Goal: Navigation & Orientation: Find specific page/section

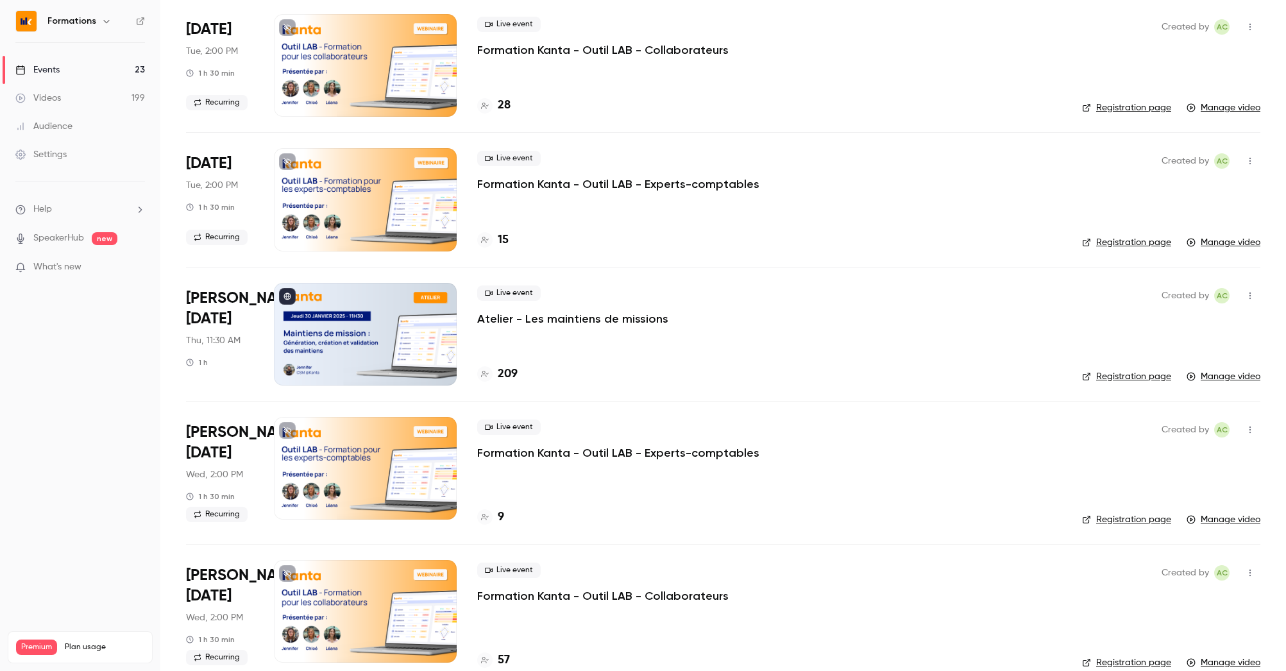
scroll to position [15538, 0]
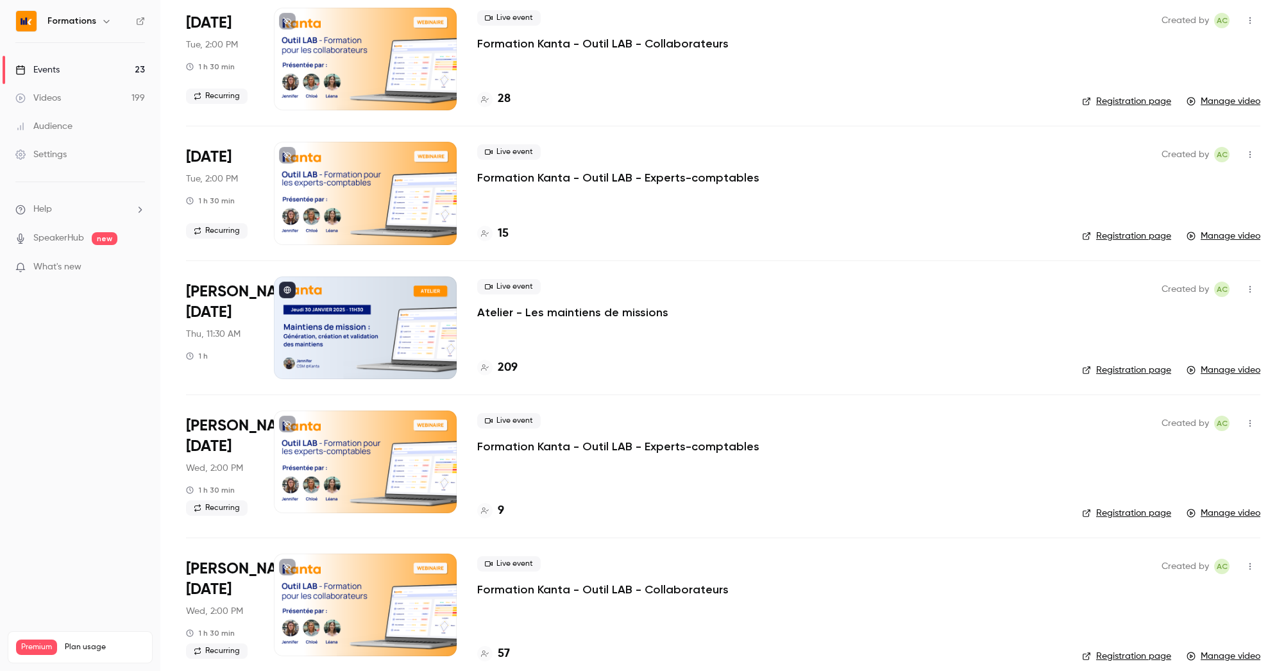
click at [384, 353] on div at bounding box center [365, 327] width 183 height 103
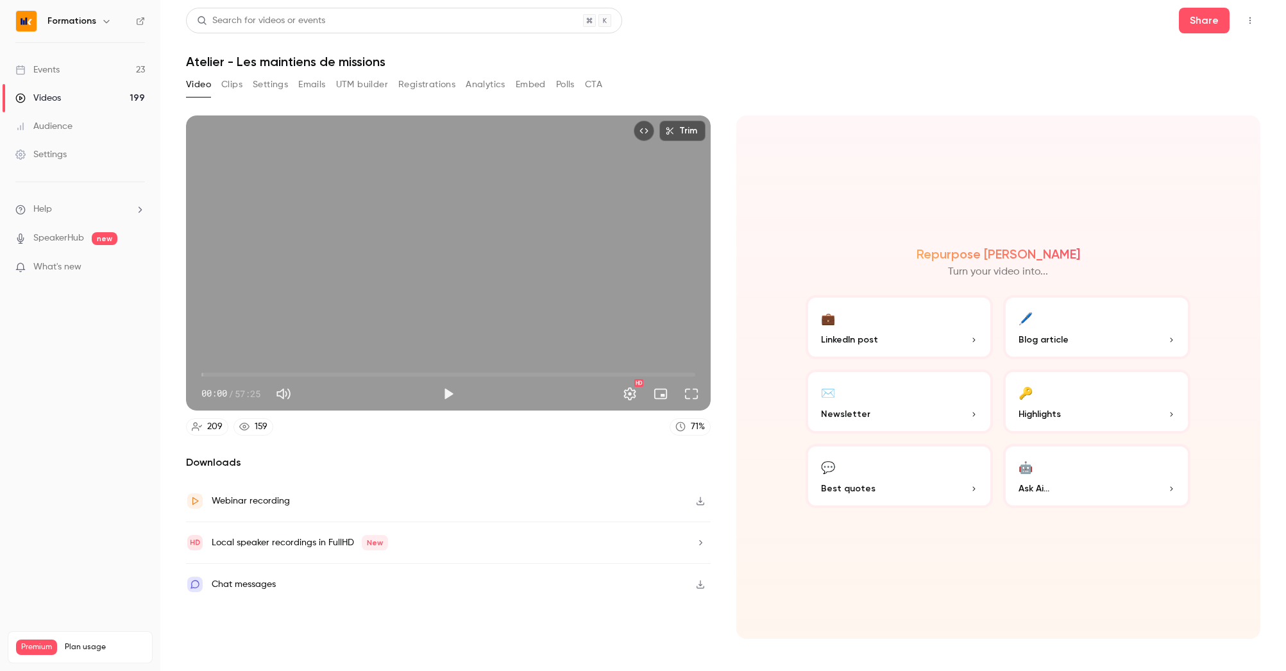
click at [230, 88] on button "Clips" at bounding box center [231, 84] width 21 height 21
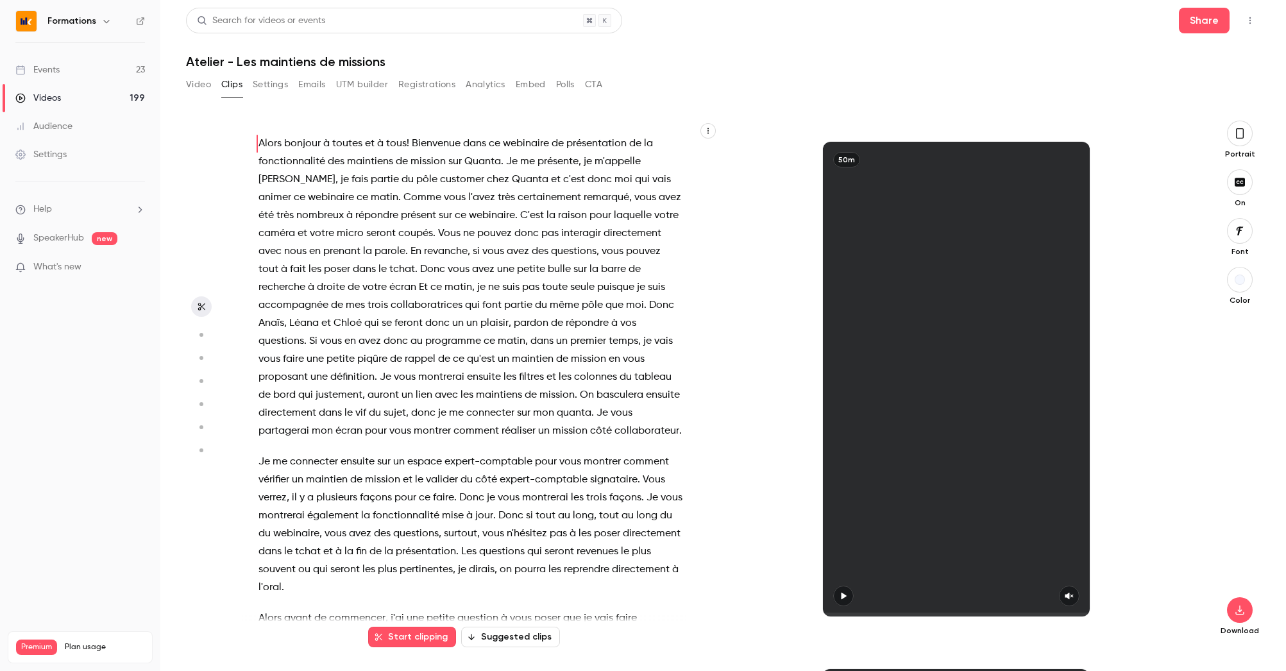
click at [263, 88] on button "Settings" at bounding box center [270, 84] width 35 height 21
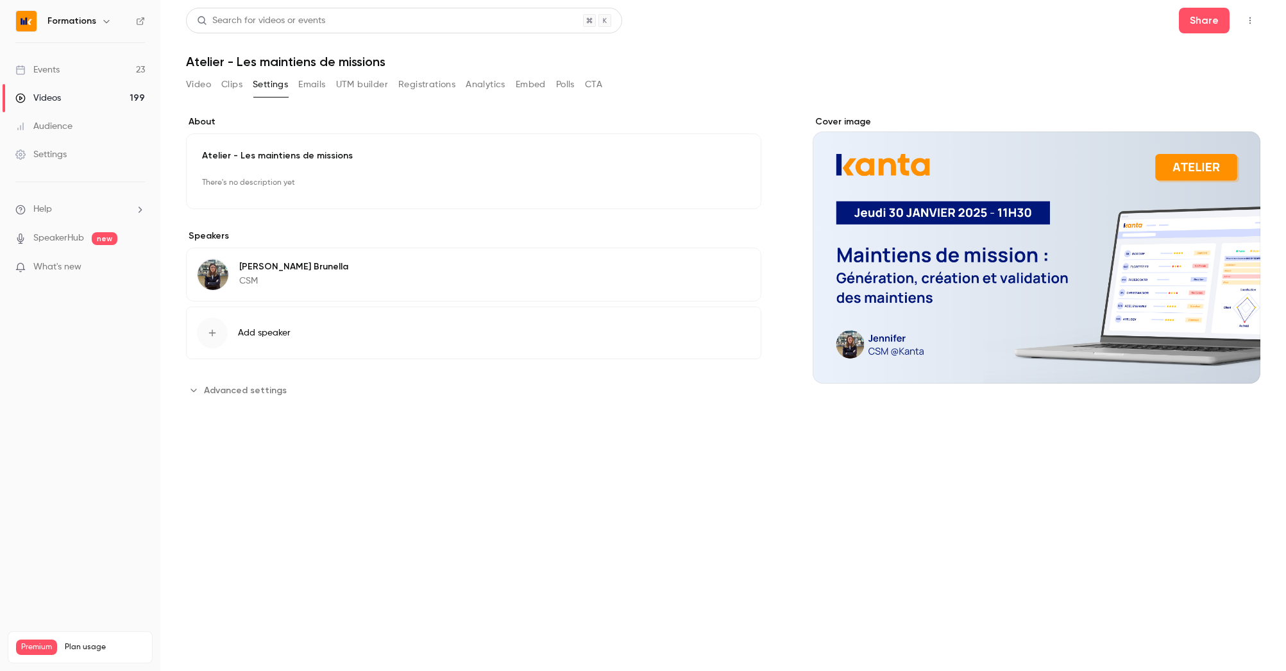
click at [105, 71] on link "Events 23" at bounding box center [80, 70] width 160 height 28
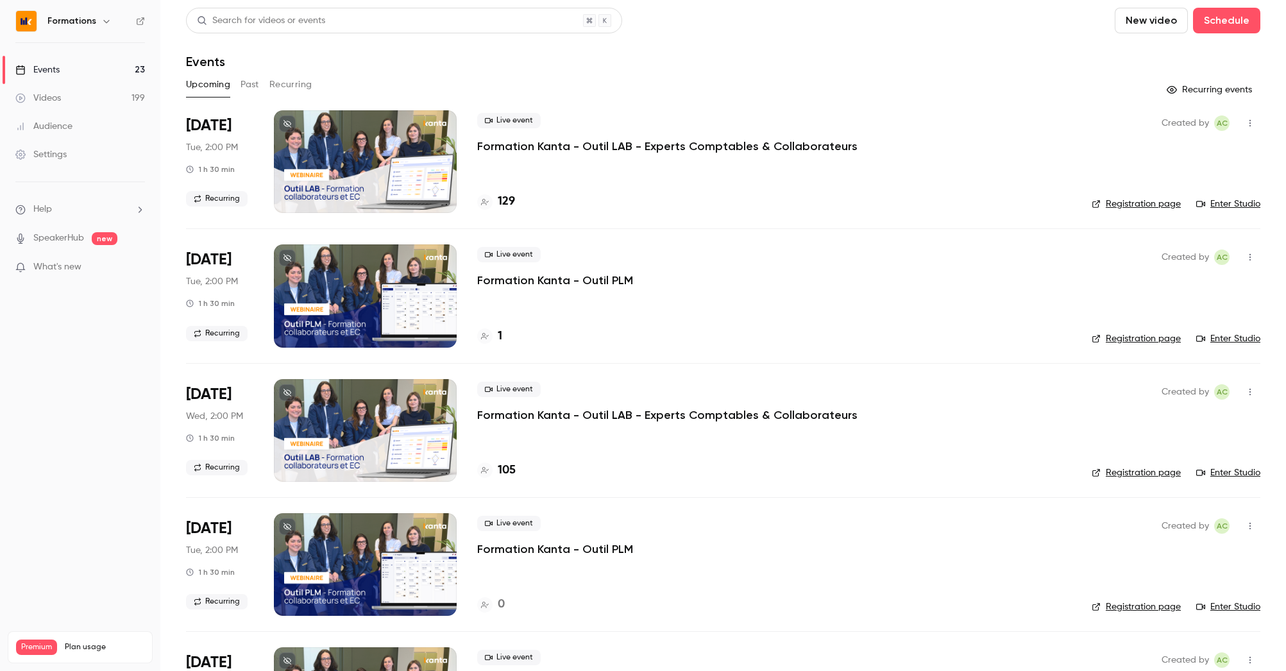
click at [251, 90] on button "Past" at bounding box center [249, 84] width 19 height 21
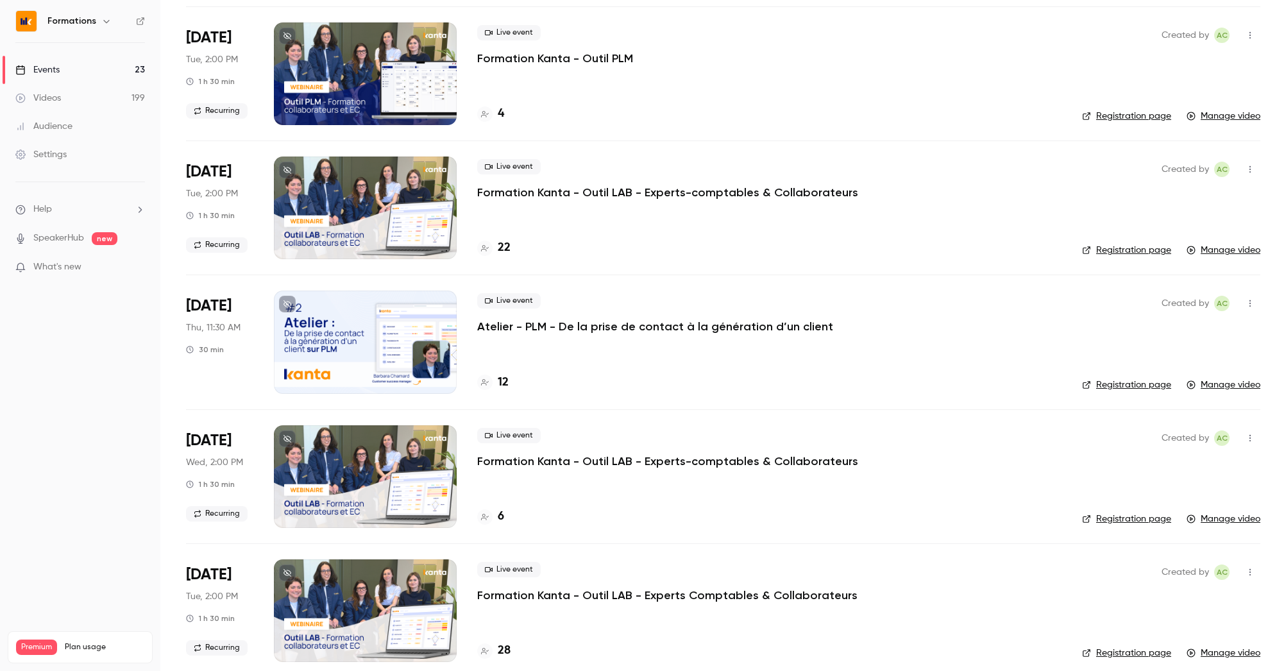
scroll to position [1296, 0]
